Goal: Find specific page/section: Locate a particular part of the current website

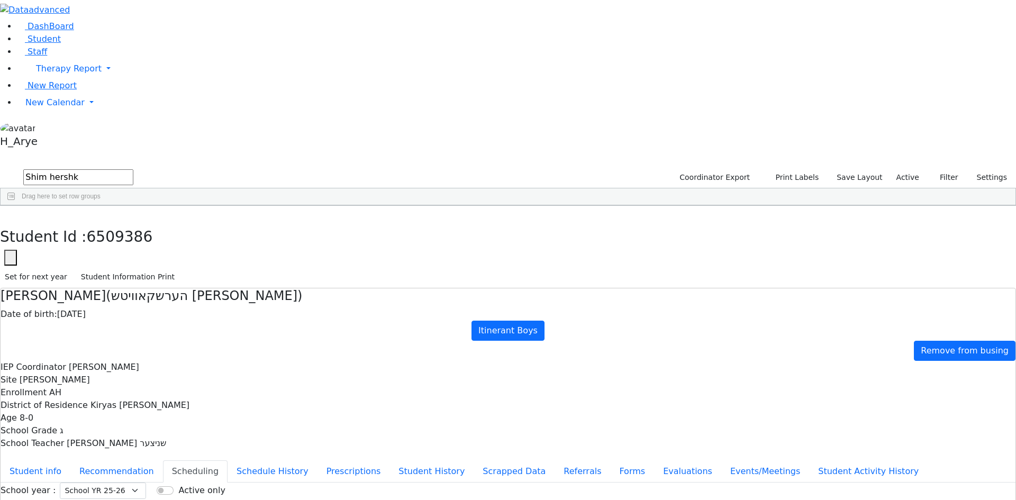
drag, startPoint x: 190, startPoint y: 41, endPoint x: -65, endPoint y: 26, distance: 255.4
click at [0, 26] on html "Printing Please wait. Remaining time 10 seconds. Print Schedule Options Show Bi…" at bounding box center [508, 305] width 1016 height 610
type input "sh wag"
click at [78, 223] on div "[PERSON_NAME]" at bounding box center [59, 230] width 38 height 15
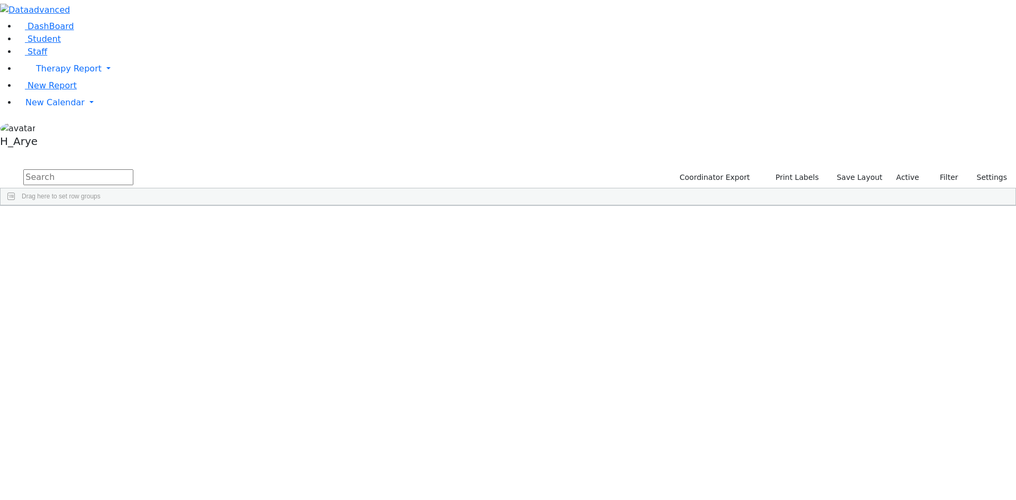
click at [133, 169] on input "text" at bounding box center [78, 177] width 110 height 16
type input "shi wag"
click at [152, 205] on div "First Name" at bounding box center [135, 213] width 33 height 17
click at [167, 223] on div "[DEMOGRAPHIC_DATA]" at bounding box center [140, 230] width 54 height 15
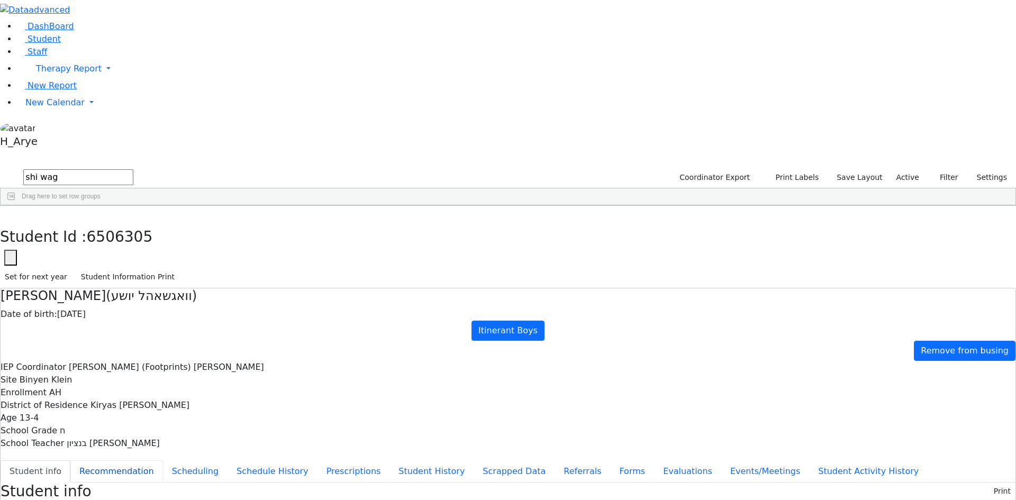
click at [163, 460] on button "Recommendation" at bounding box center [116, 471] width 93 height 22
checkbox input "true"
